Goal: Transaction & Acquisition: Purchase product/service

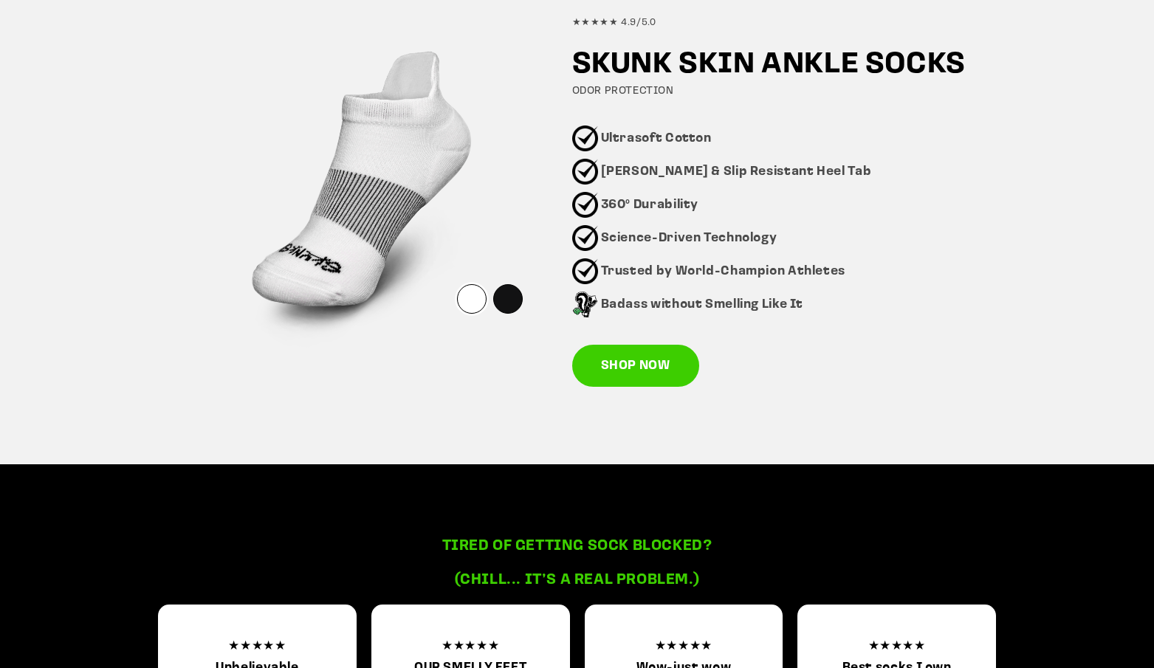
scroll to position [997, 0]
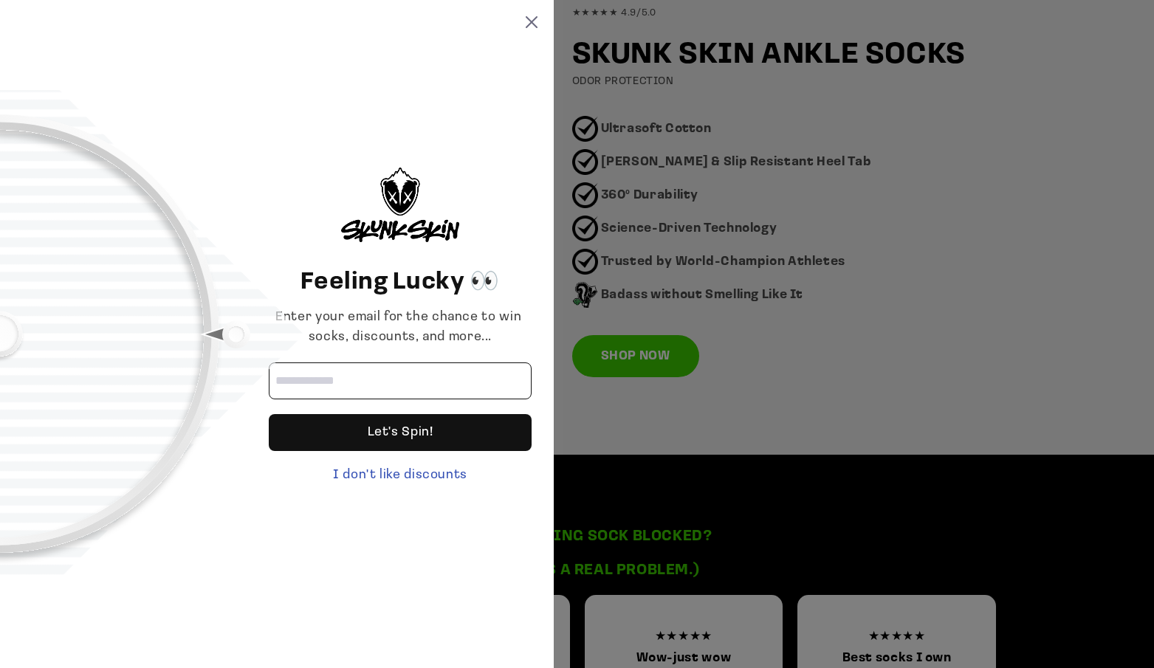
click at [315, 385] on input "Email address" at bounding box center [400, 381] width 263 height 37
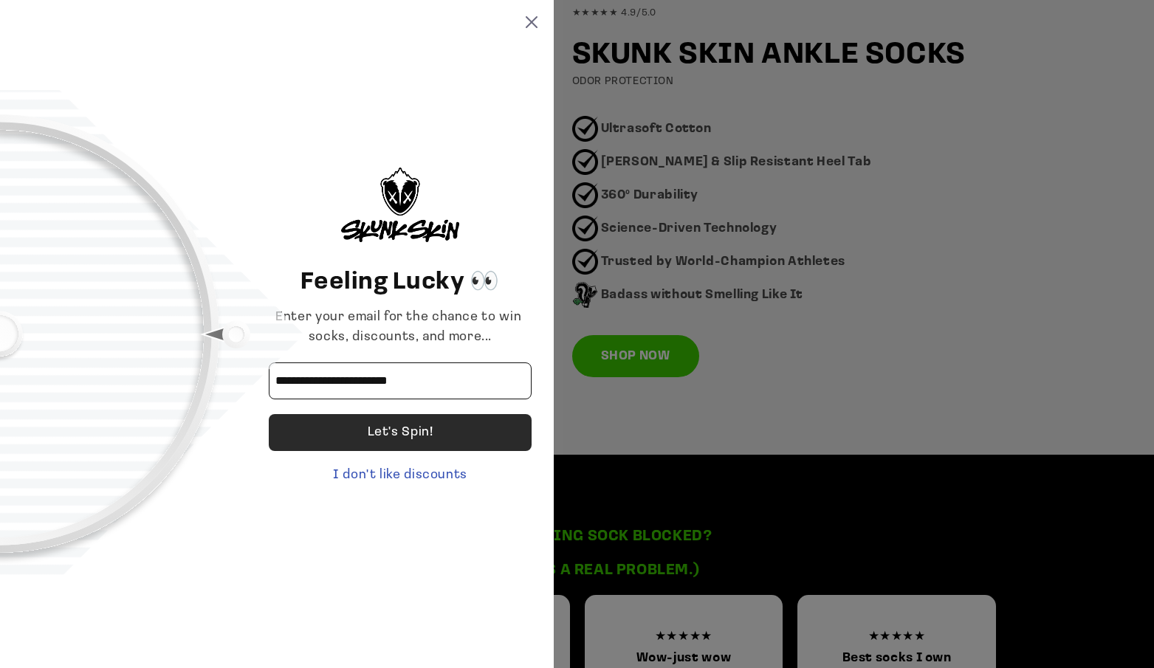
type input "**********"
click at [390, 437] on div "Let's Spin!" at bounding box center [401, 432] width 66 height 37
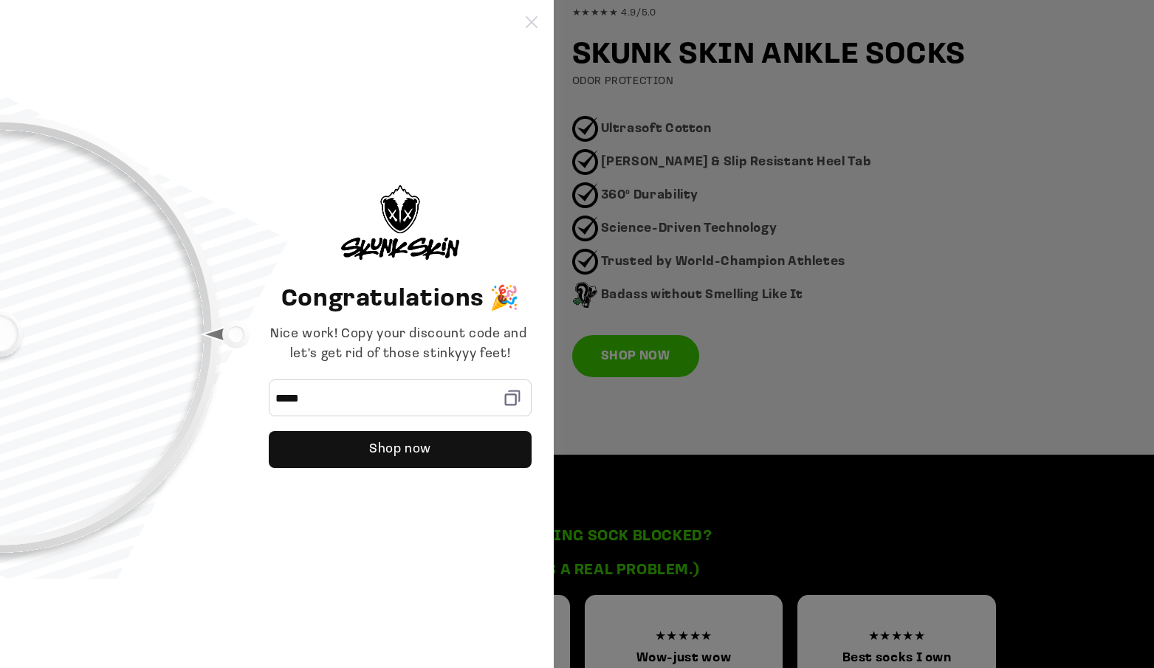
click at [533, 21] on icon at bounding box center [532, 22] width 12 height 12
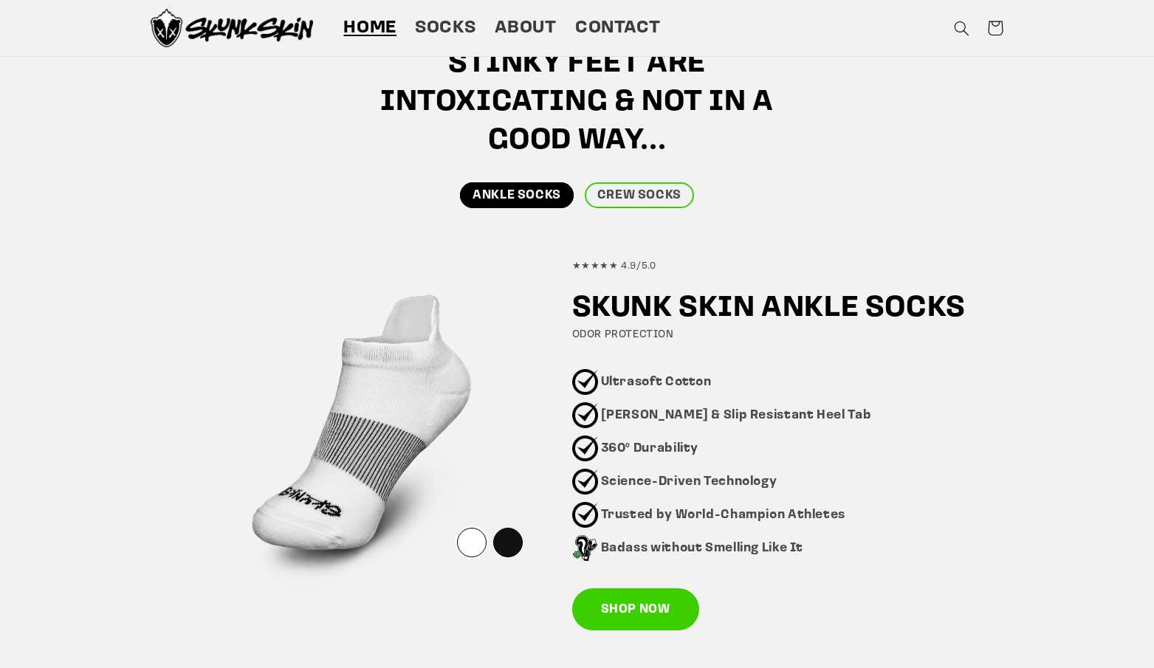
scroll to position [445, 0]
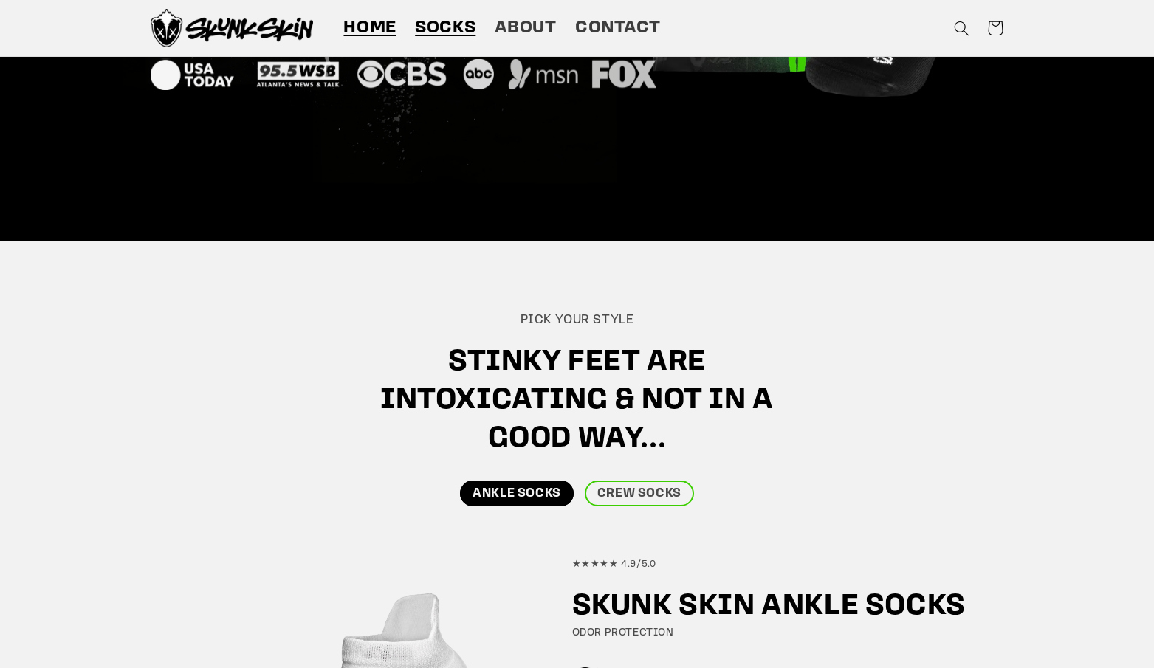
click at [429, 27] on span "Socks" at bounding box center [445, 28] width 61 height 23
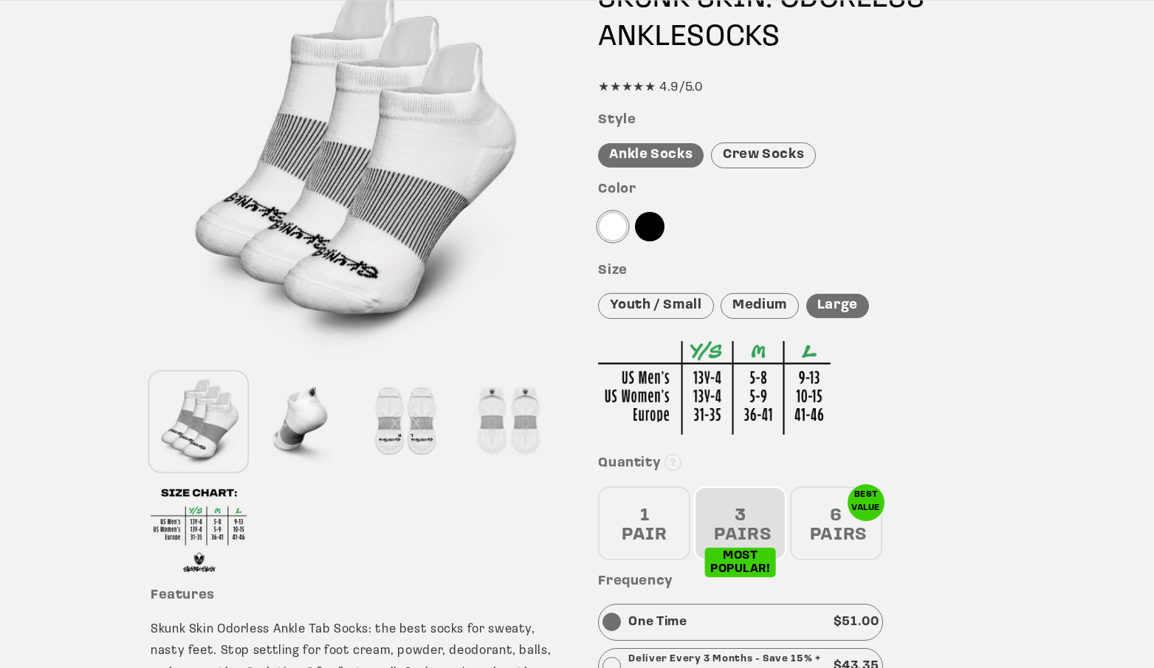
scroll to position [279, 0]
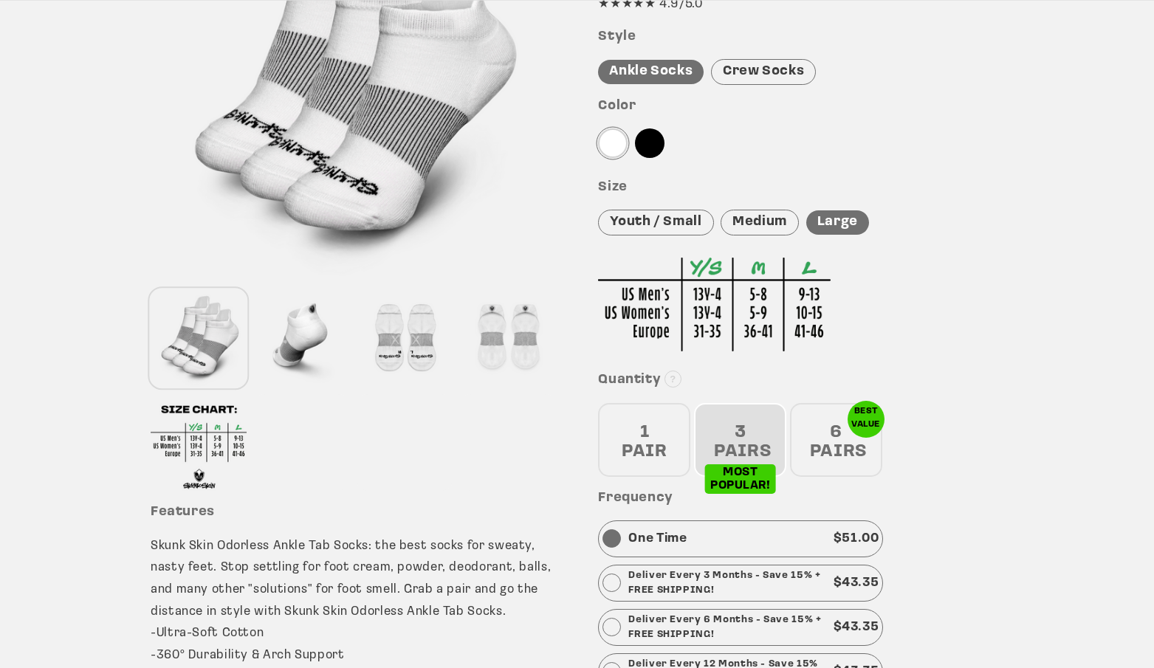
click at [317, 349] on div at bounding box center [302, 338] width 96 height 97
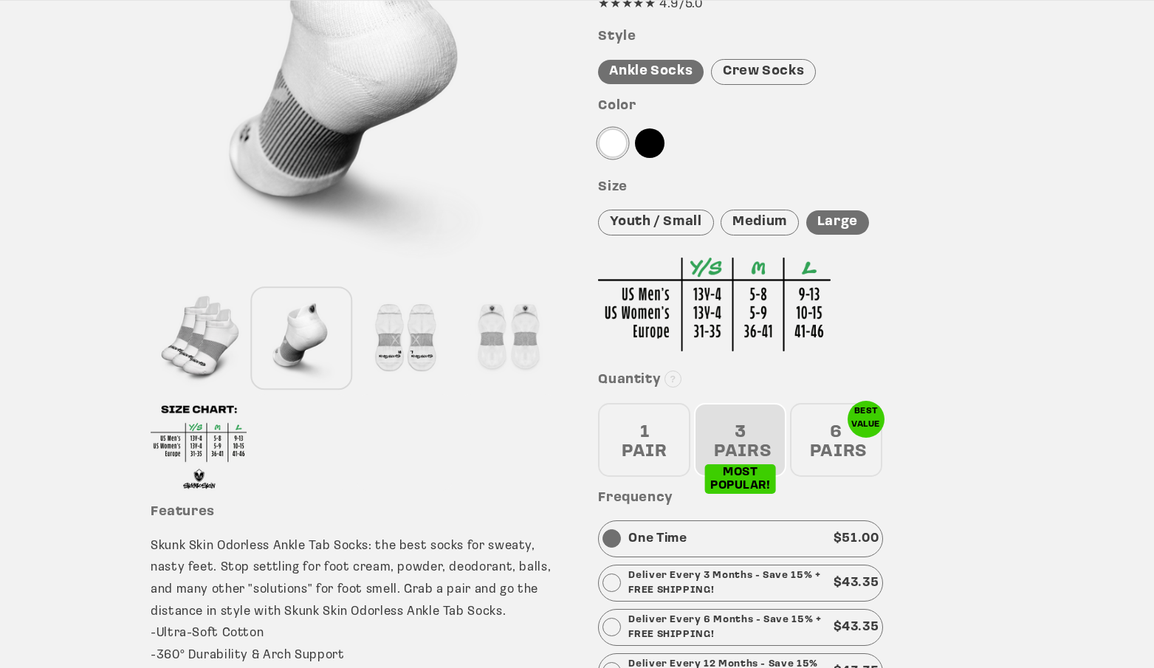
click at [390, 342] on div at bounding box center [405, 338] width 96 height 97
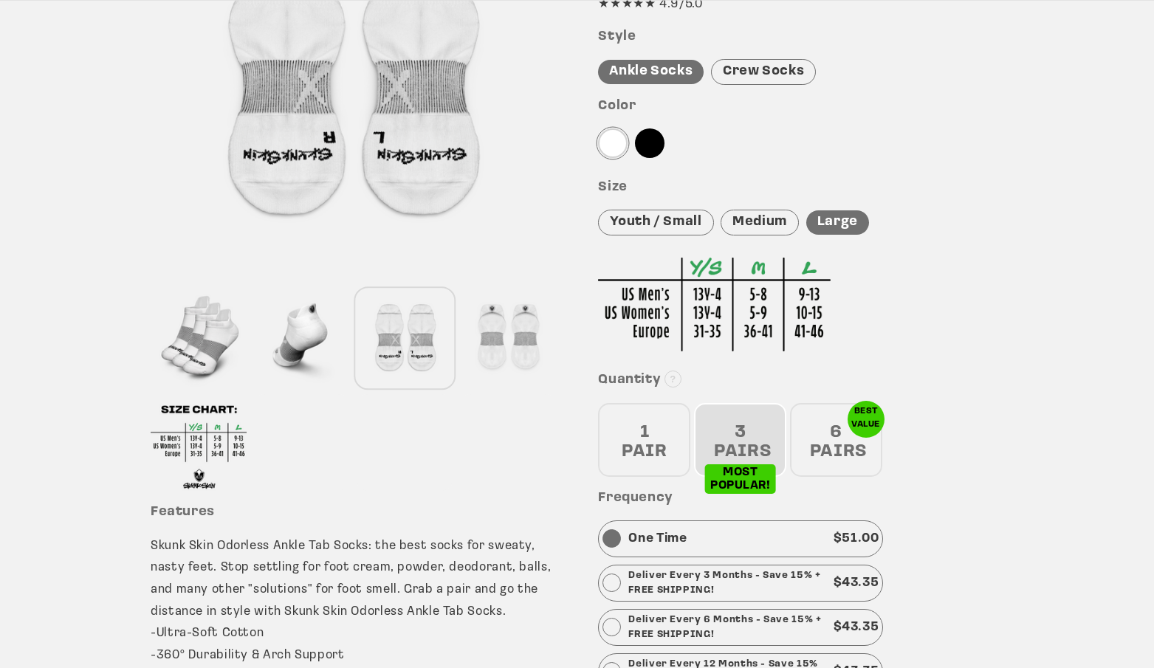
click at [489, 338] on div at bounding box center [508, 338] width 96 height 97
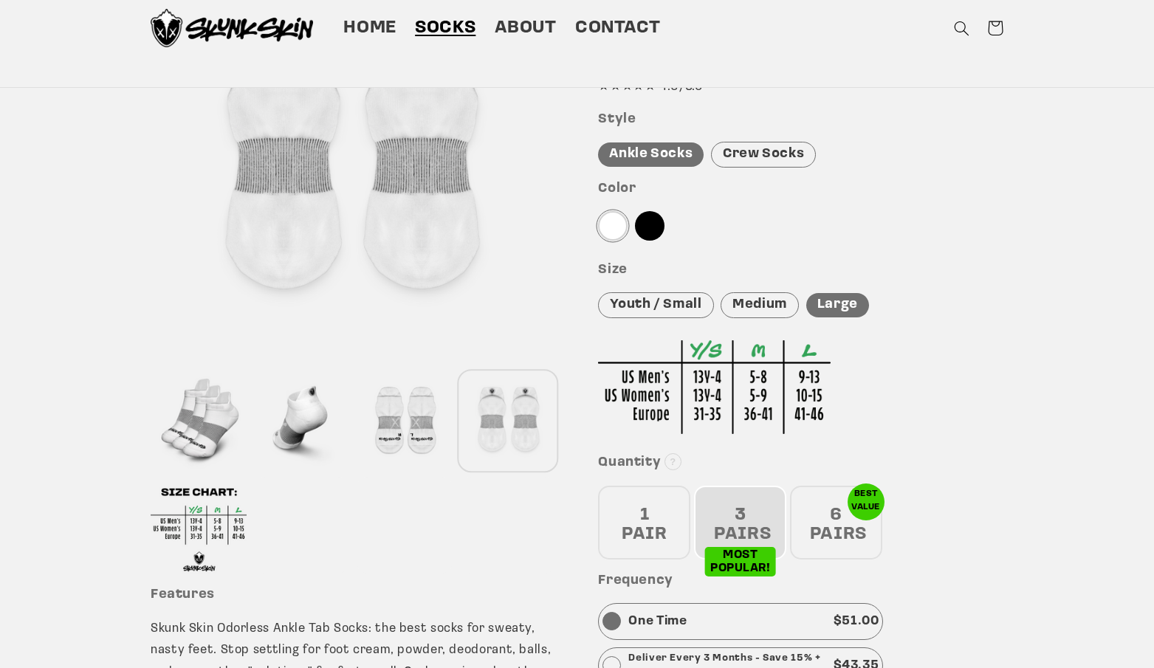
scroll to position [0, 0]
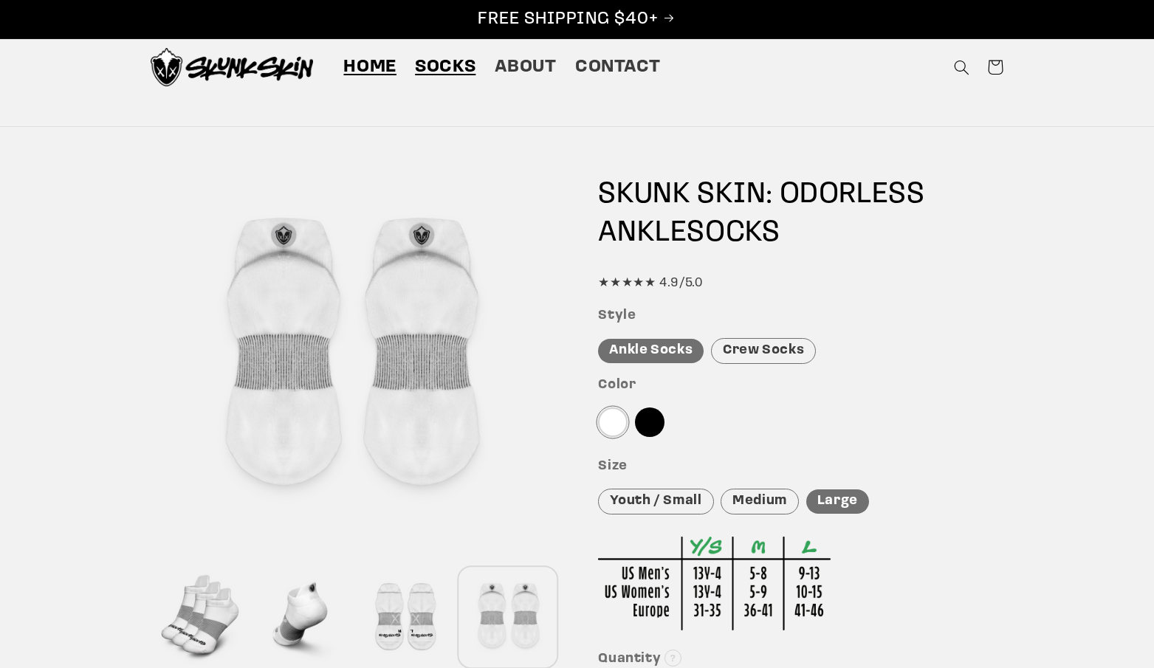
click at [370, 61] on span "Home" at bounding box center [369, 67] width 53 height 23
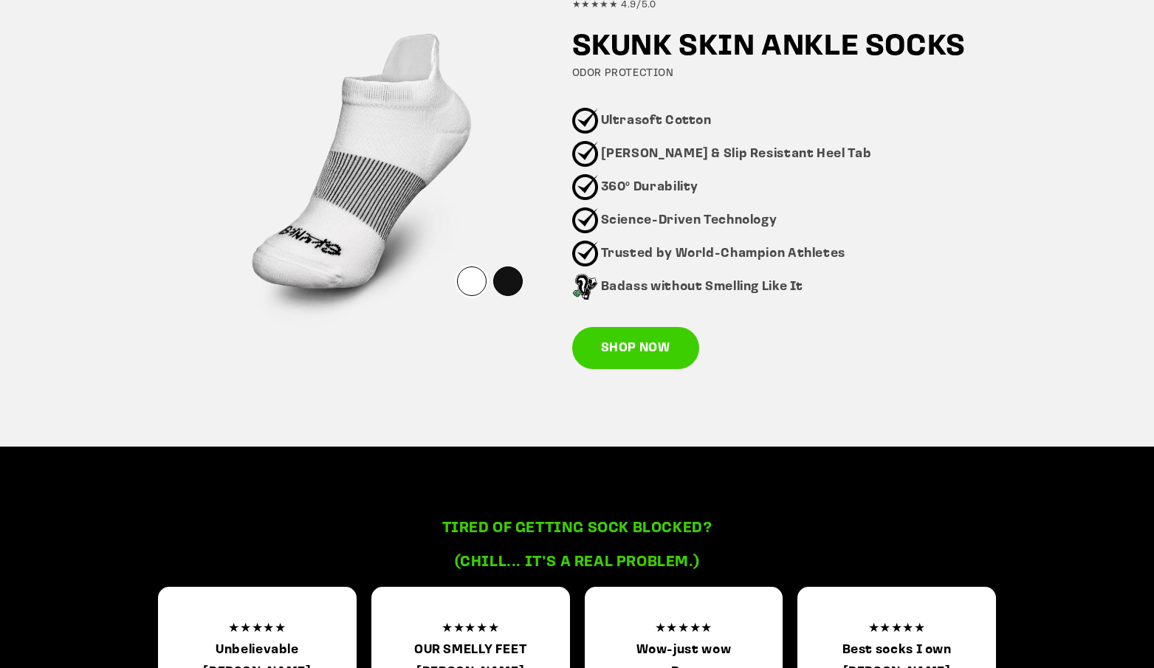
scroll to position [913, 0]
